Goal: Information Seeking & Learning: Learn about a topic

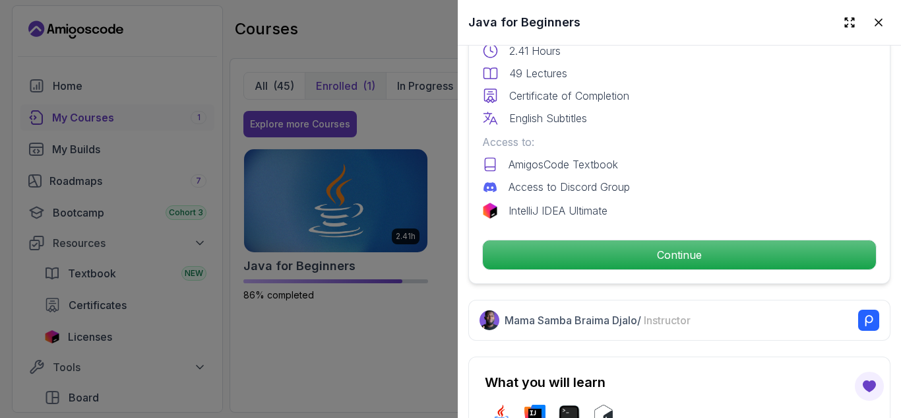
scroll to position [392, 0]
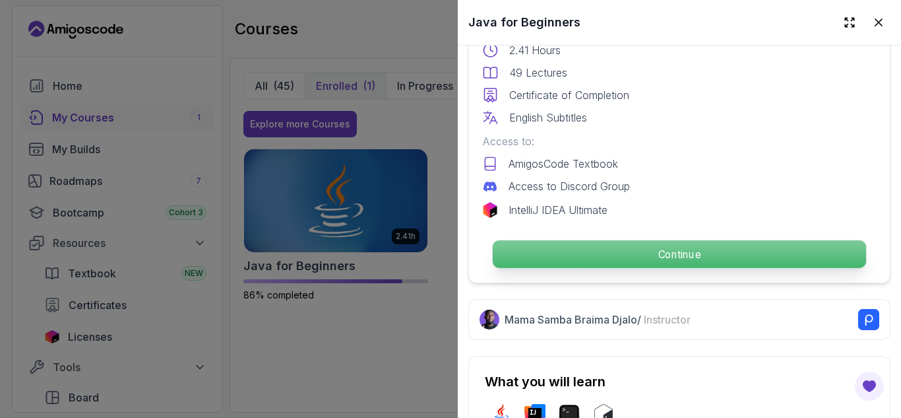
click at [560, 243] on p "Continue" at bounding box center [679, 254] width 373 height 28
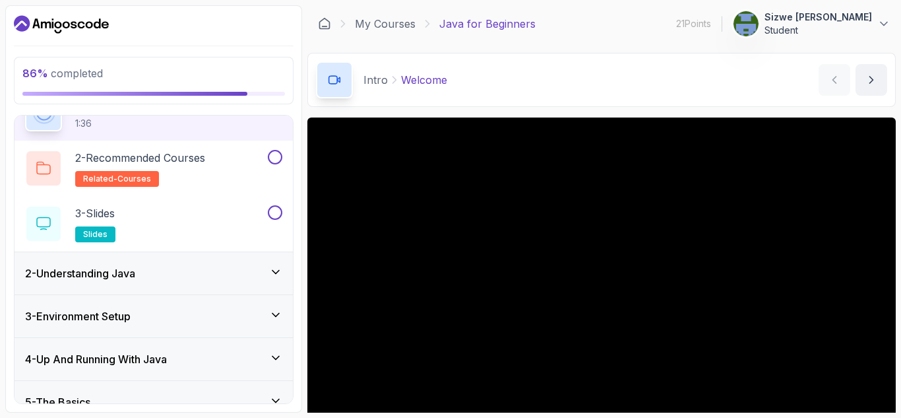
scroll to position [178, 0]
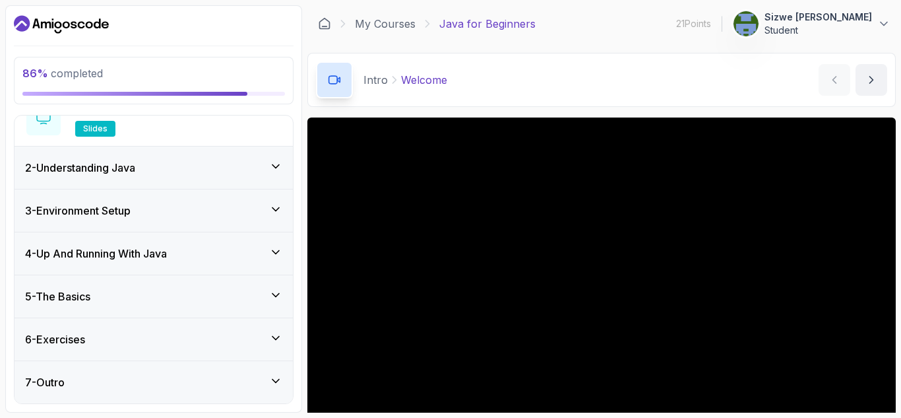
click at [220, 262] on div "4 - Up And Running With Java" at bounding box center [154, 253] width 278 height 42
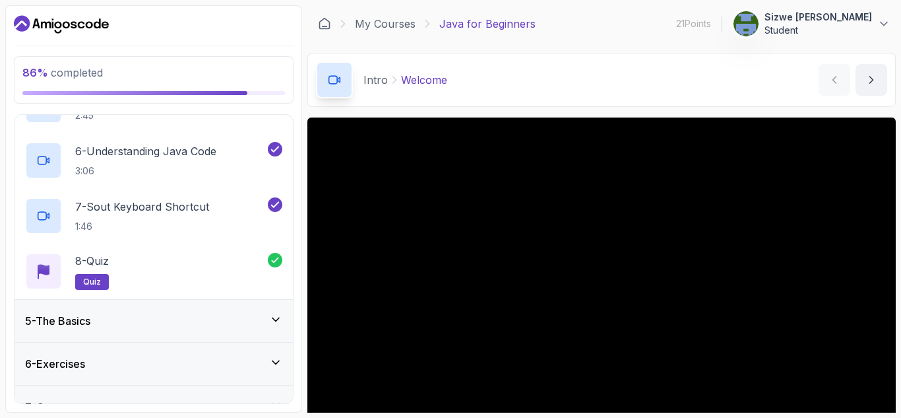
scroll to position [455, 0]
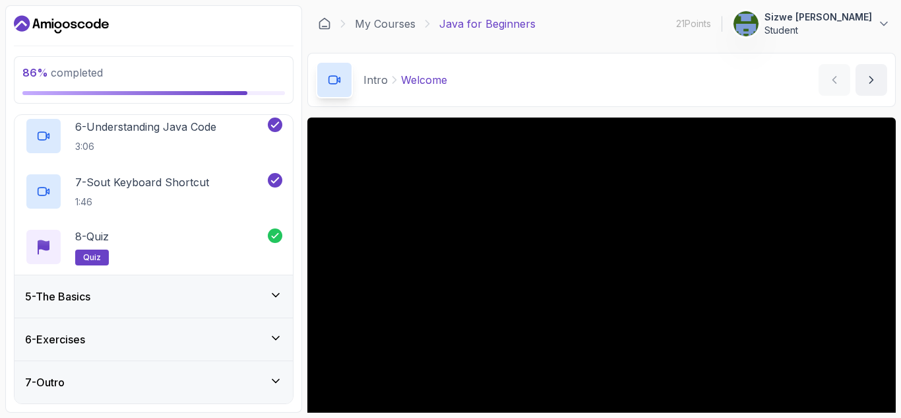
click at [195, 280] on div "5 - The Basics" at bounding box center [154, 296] width 278 height 42
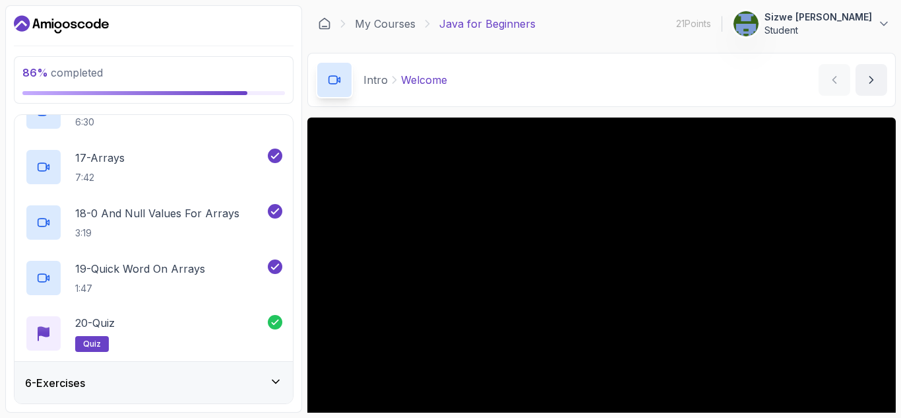
scroll to position [1120, 0]
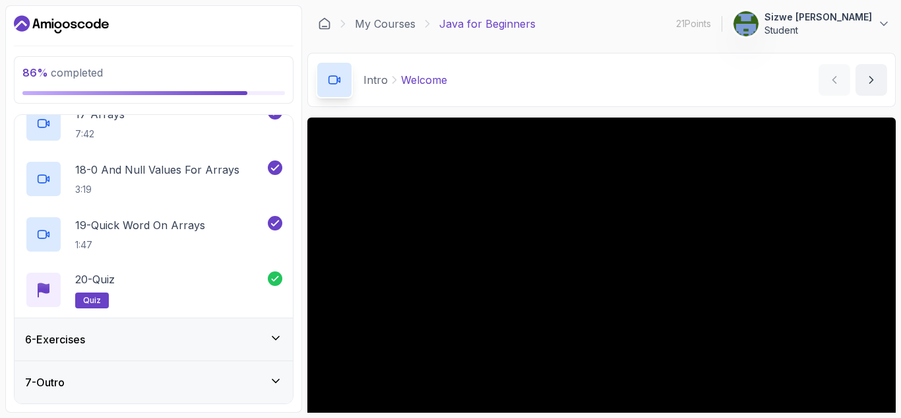
click at [196, 340] on div "6 - Exercises" at bounding box center [153, 339] width 257 height 16
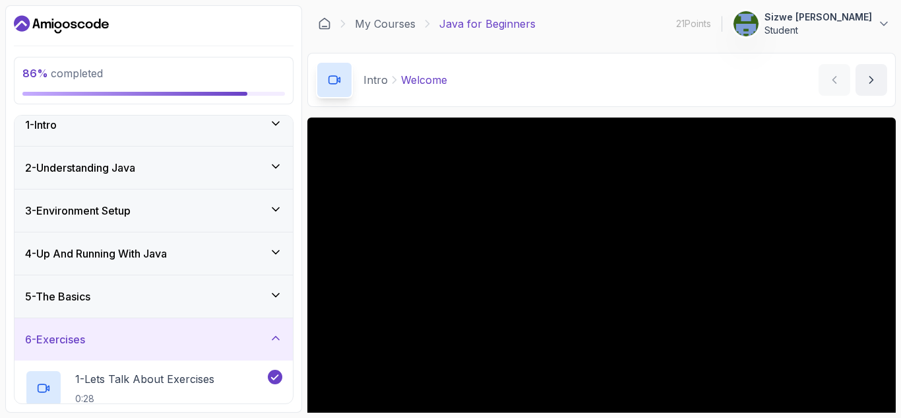
scroll to position [123, 0]
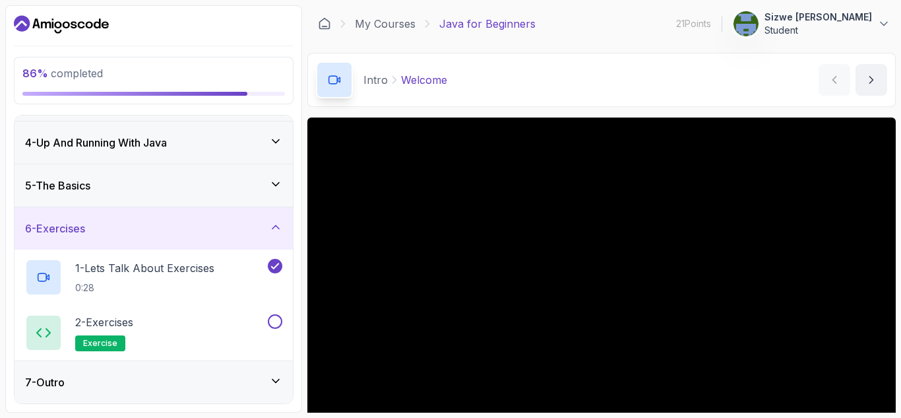
click at [202, 369] on div "7 - Outro" at bounding box center [154, 382] width 278 height 42
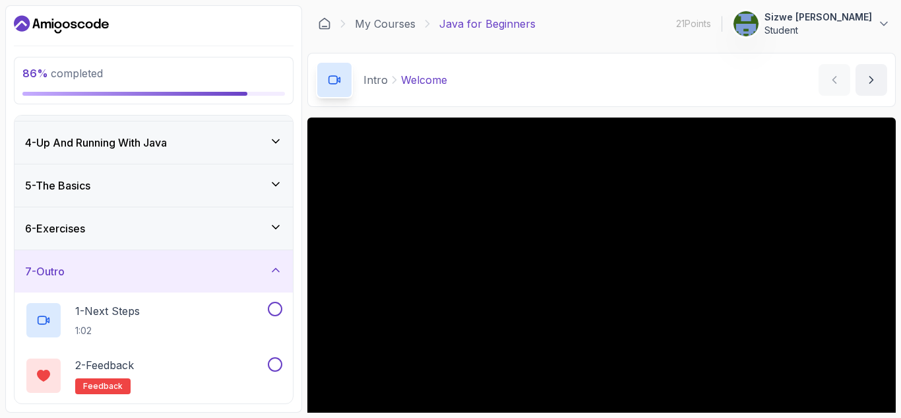
scroll to position [178, 0]
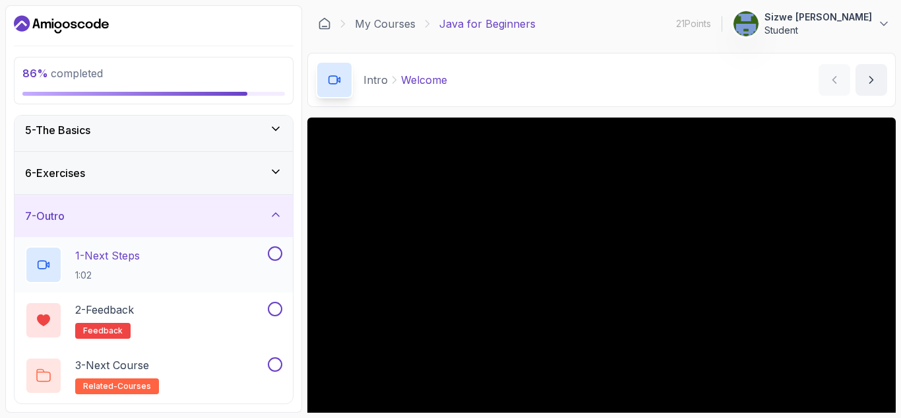
click at [205, 258] on div "1 - Next Steps 1:02" at bounding box center [145, 264] width 240 height 37
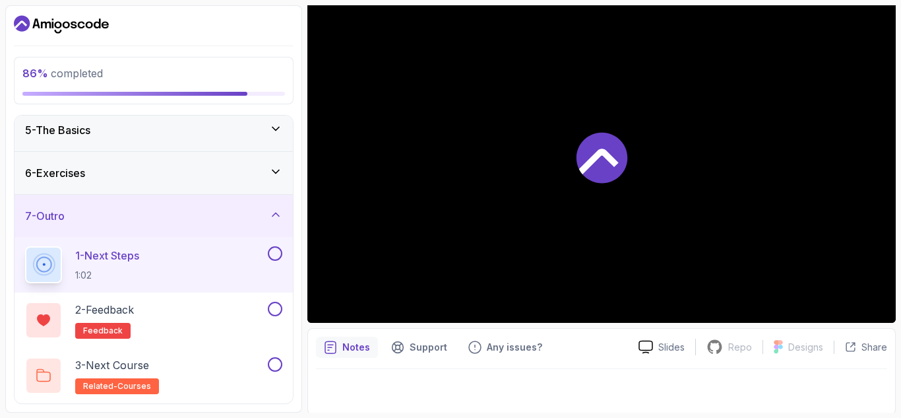
scroll to position [128, 0]
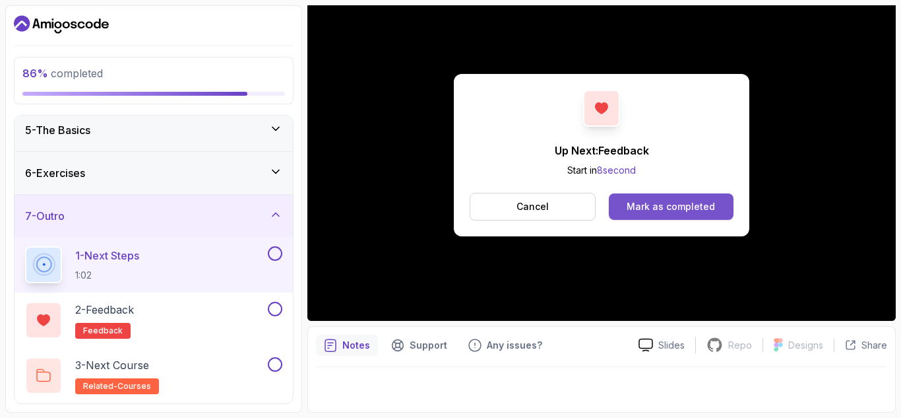
click at [658, 201] on div "Mark as completed" at bounding box center [671, 206] width 88 height 13
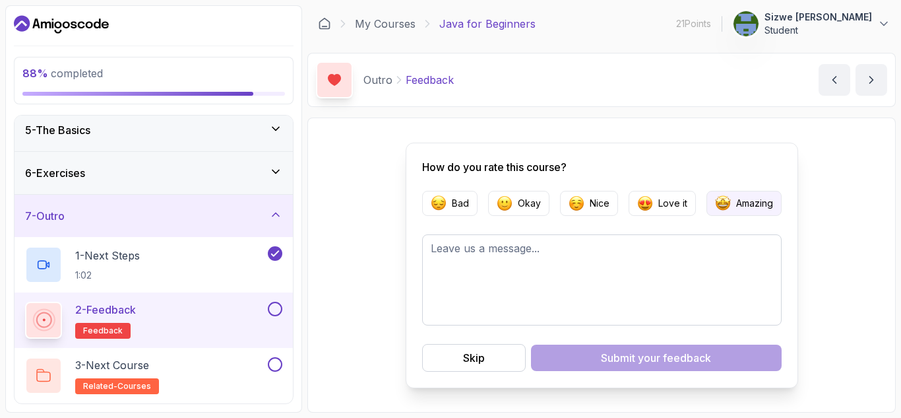
click at [736, 199] on p "Amazing" at bounding box center [754, 203] width 37 height 13
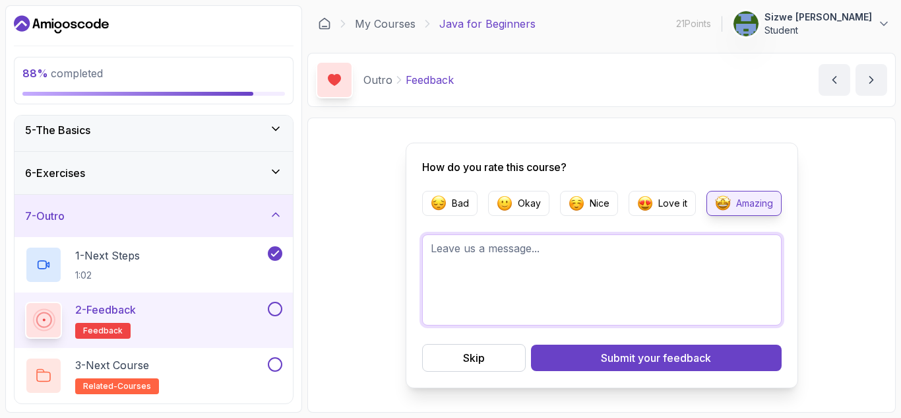
click at [478, 269] on textarea at bounding box center [602, 279] width 360 height 91
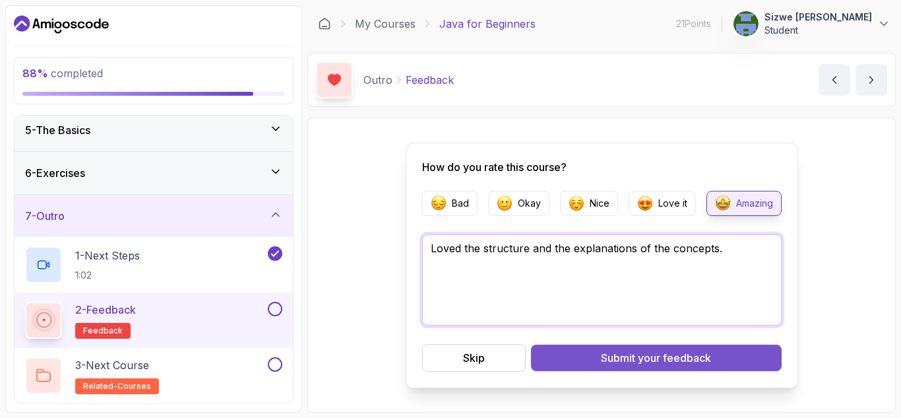
type textarea "Loved the structure and the explanations of the concepts."
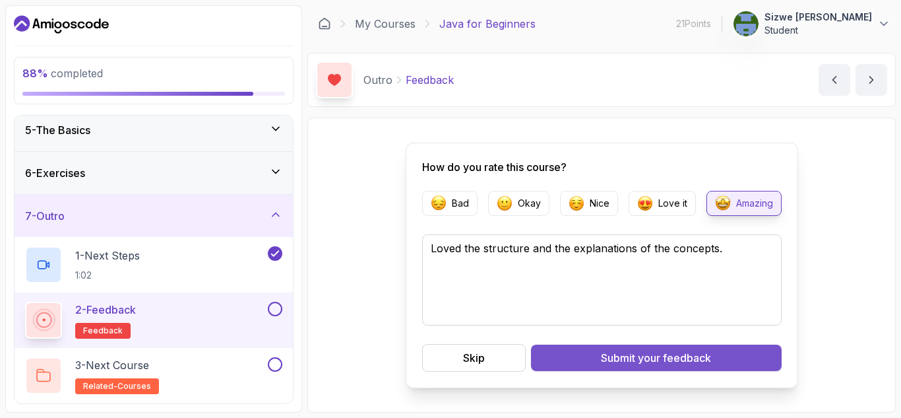
click at [596, 354] on button "Submit your feedback" at bounding box center [656, 357] width 251 height 26
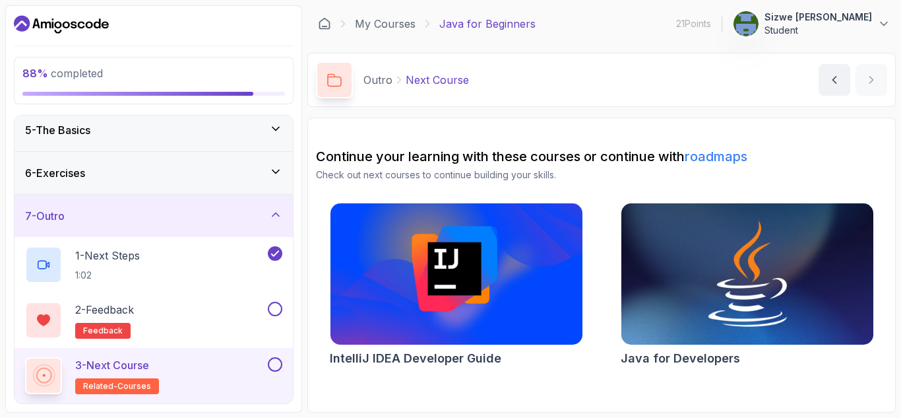
click at [684, 329] on img at bounding box center [747, 274] width 265 height 148
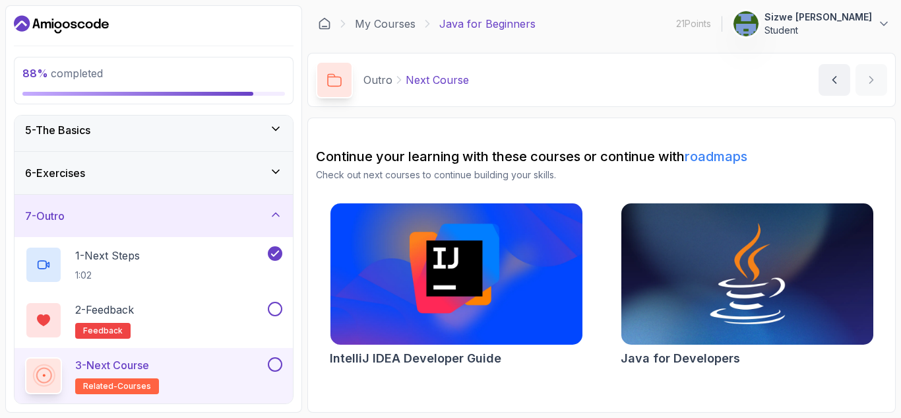
click at [449, 300] on img at bounding box center [456, 274] width 265 height 148
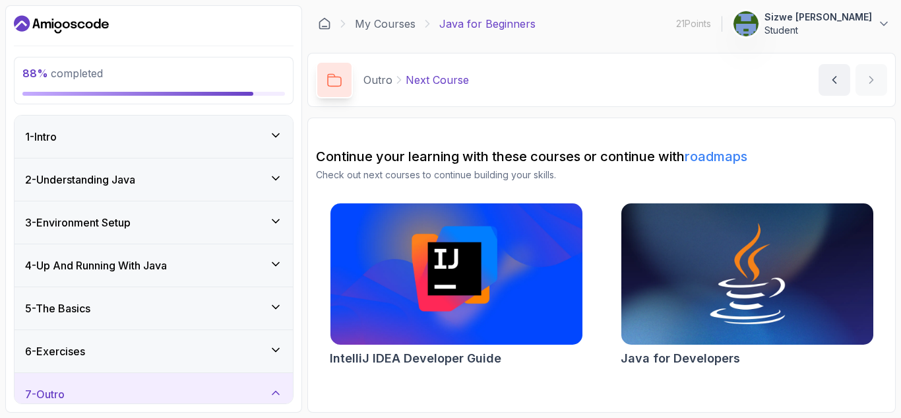
click at [228, 131] on div "1 - Intro" at bounding box center [153, 137] width 257 height 16
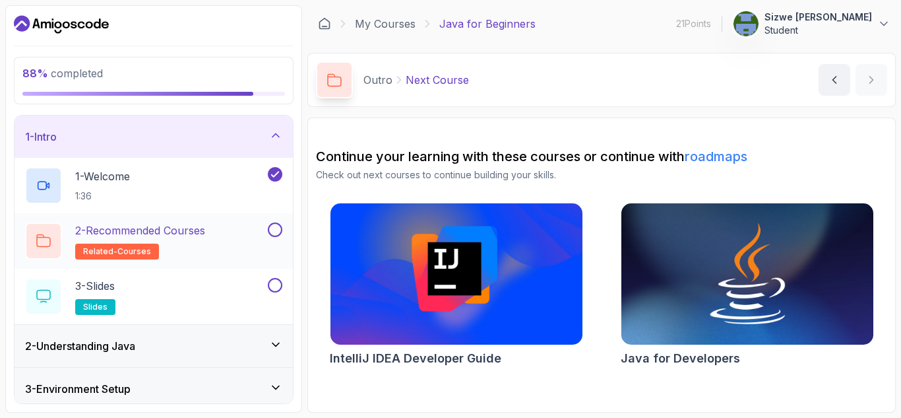
click at [230, 233] on div "2 - Recommended Courses related-courses" at bounding box center [145, 240] width 240 height 37
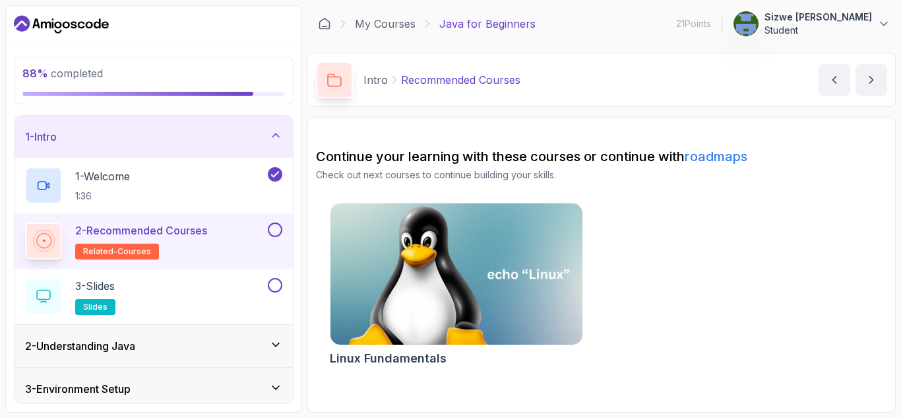
click at [447, 294] on img at bounding box center [456, 274] width 265 height 148
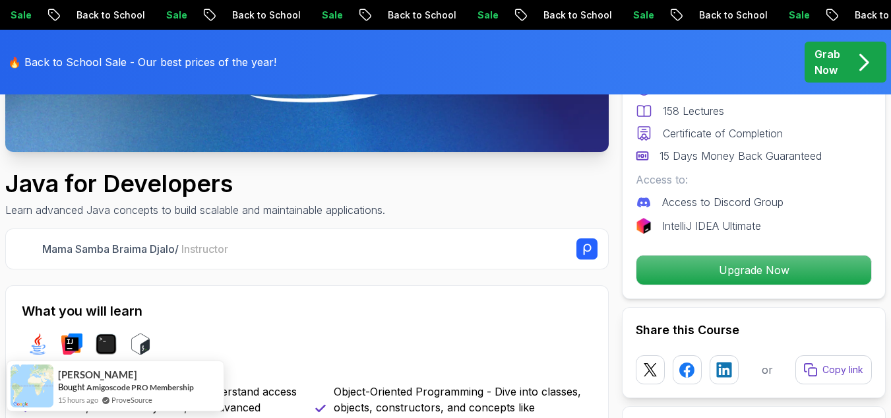
scroll to position [463, 0]
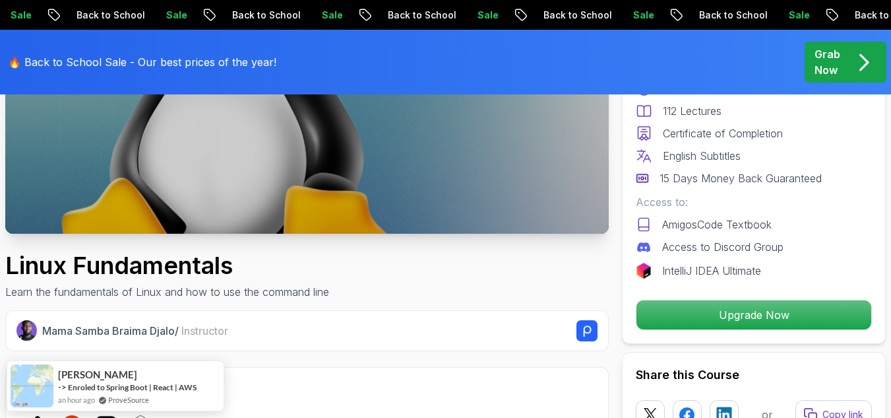
scroll to position [280, 0]
